Goal: Information Seeking & Learning: Learn about a topic

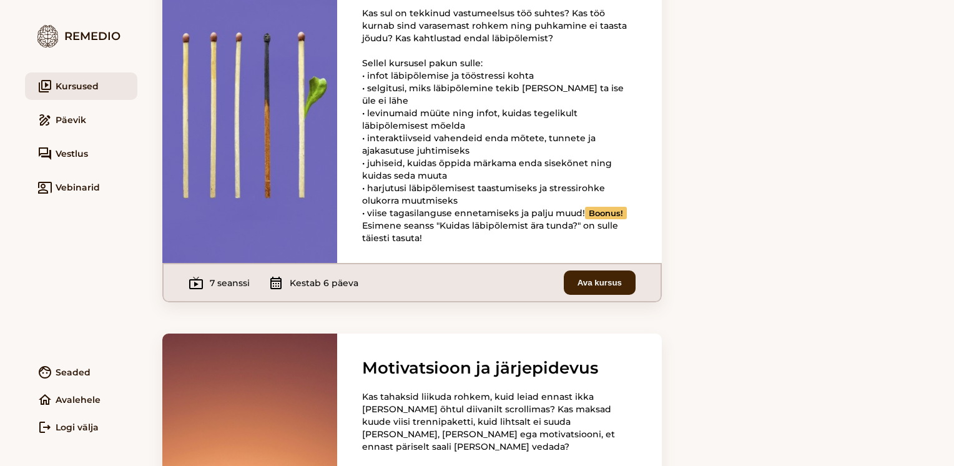
scroll to position [1653, 0]
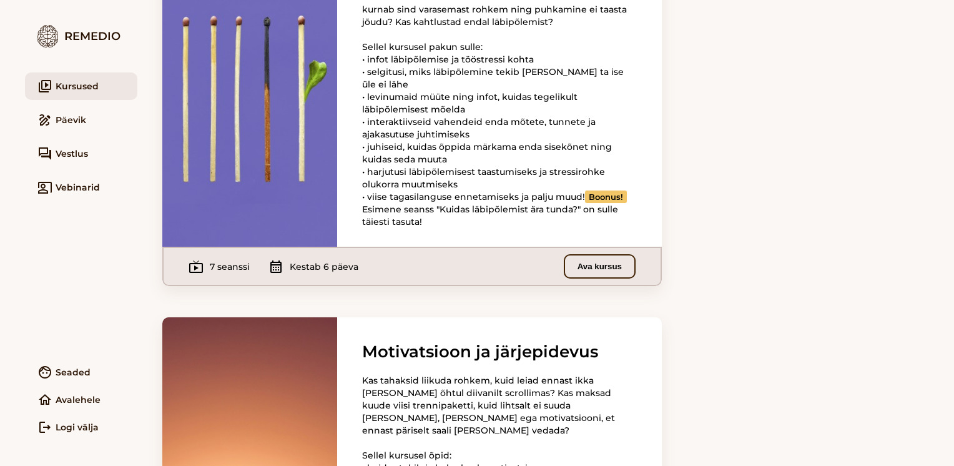
click at [587, 279] on button "Ava kursus" at bounding box center [600, 266] width 72 height 24
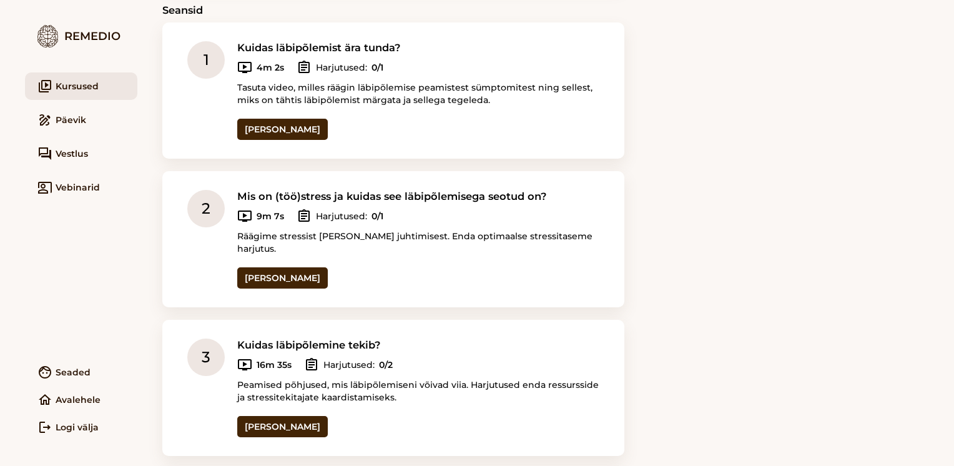
scroll to position [274, 0]
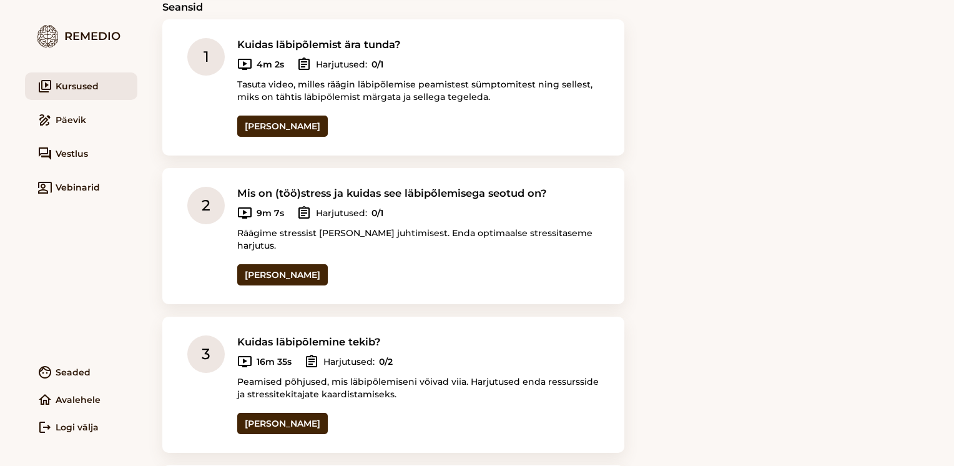
drag, startPoint x: 944, startPoint y: 155, endPoint x: 943, endPoint y: 174, distance: 18.8
click at [943, 174] on main "Läbipõlemine - miks see tekib ning kuidas ennast aidata? Kursus on jaotatud sei…" at bounding box center [545, 233] width 817 height 466
drag, startPoint x: 943, startPoint y: 174, endPoint x: 895, endPoint y: 239, distance: 80.5
click at [895, 239] on main "Läbipõlemine - miks see tekib ning kuidas ennast aidata? Kursus on jaotatud sei…" at bounding box center [545, 233] width 817 height 466
click at [718, 284] on main "Läbipõlemine - miks see tekib ning kuidas ennast aidata? Kursus on jaotatud sei…" at bounding box center [545, 233] width 817 height 466
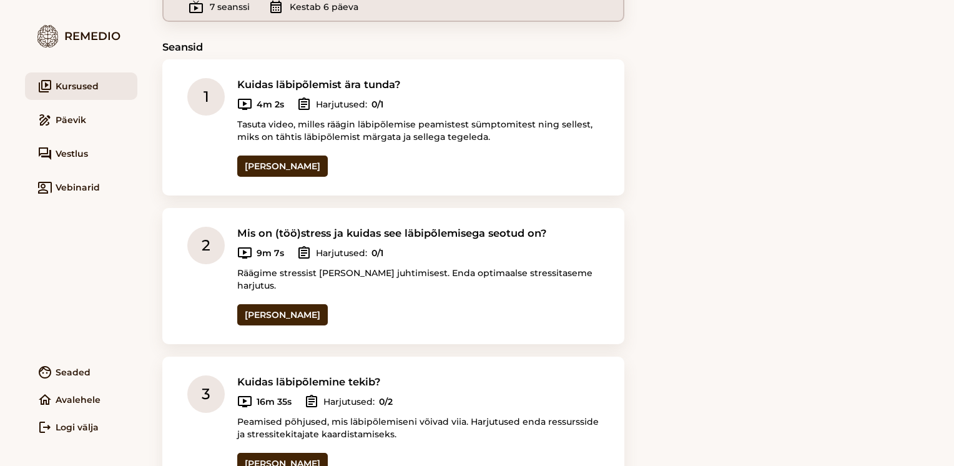
scroll to position [214, 0]
